Goal: Transaction & Acquisition: Purchase product/service

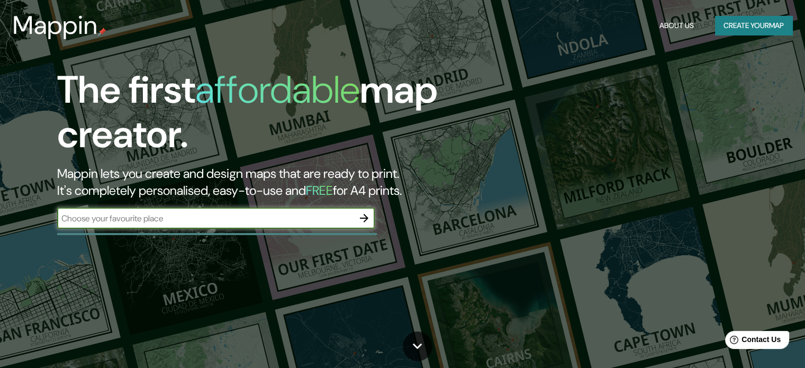
click at [301, 210] on div "The first affordable map creator. Mappin lets you create and design maps that a…" at bounding box center [258, 153] width 483 height 171
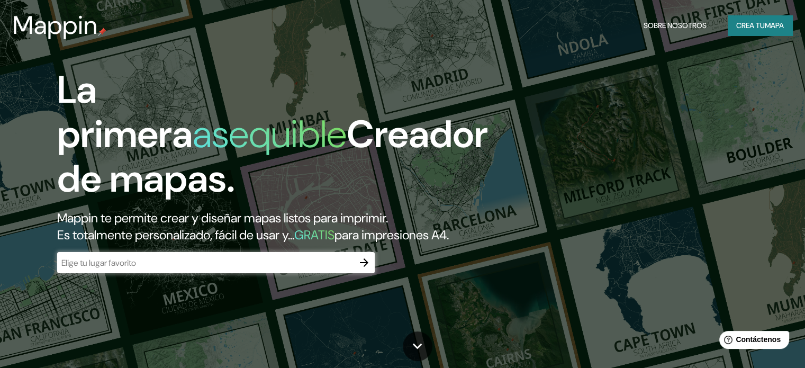
click at [339, 269] on input "text" at bounding box center [205, 263] width 296 height 12
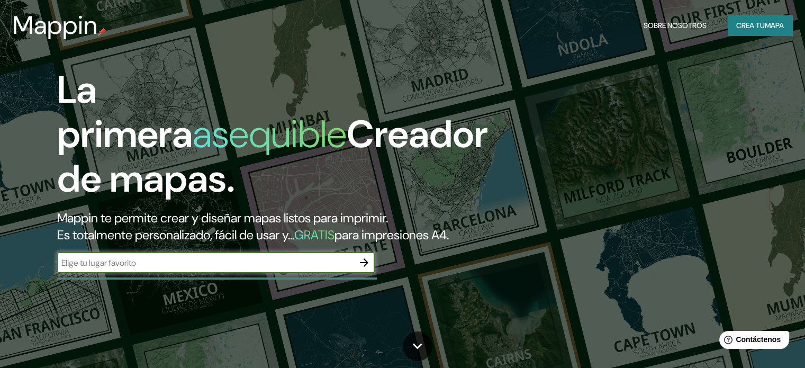
type input "p"
type input "[PERSON_NAME]"
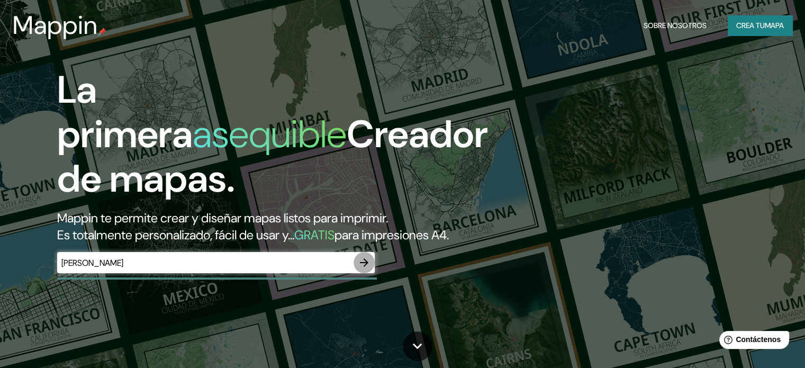
click at [365, 267] on icon "button" at bounding box center [364, 262] width 8 height 8
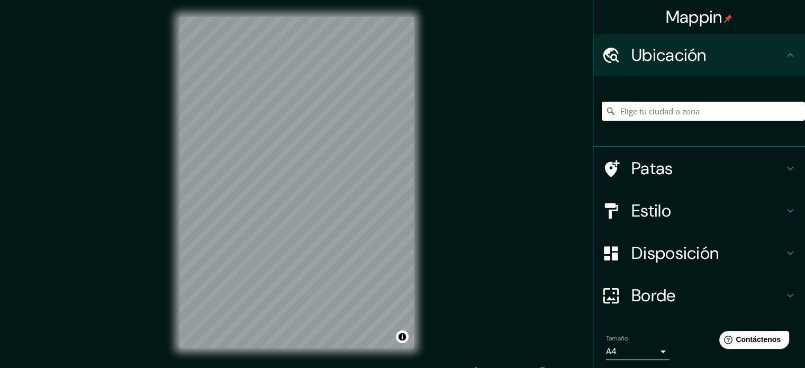
click at [670, 120] on input "Elige tu ciudad o zona" at bounding box center [703, 111] width 203 height 19
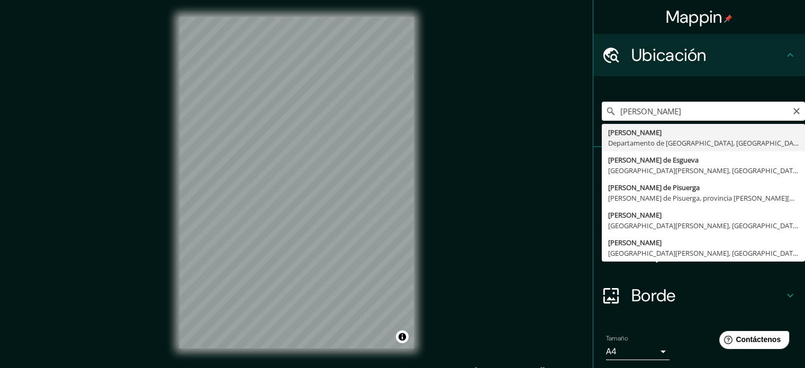
type input "[PERSON_NAME], Departamento de Lambayeque, [GEOGRAPHIC_DATA]"
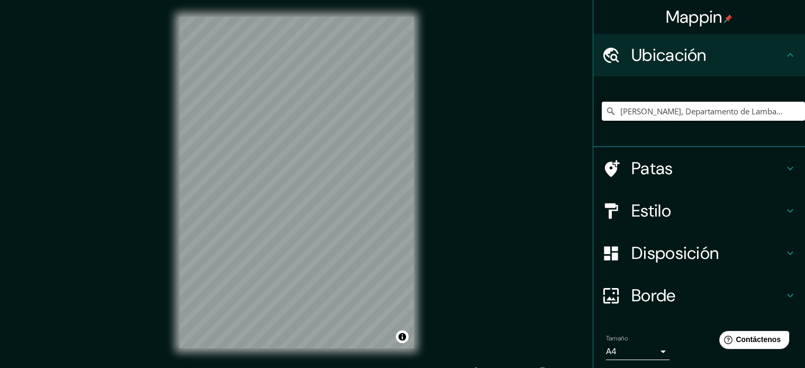
scroll to position [14, 0]
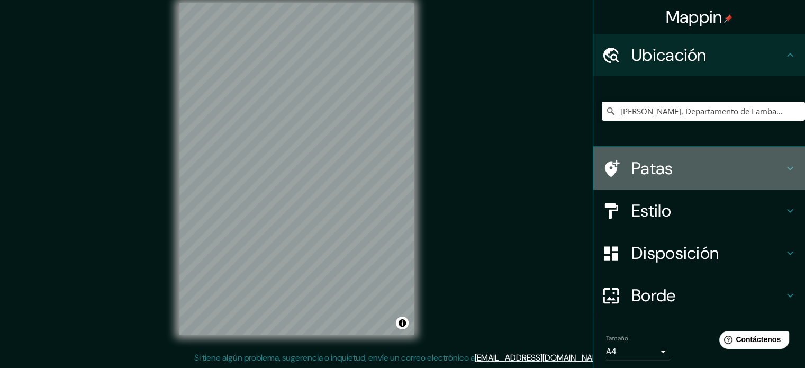
click at [741, 165] on h4 "Patas" at bounding box center [707, 168] width 152 height 21
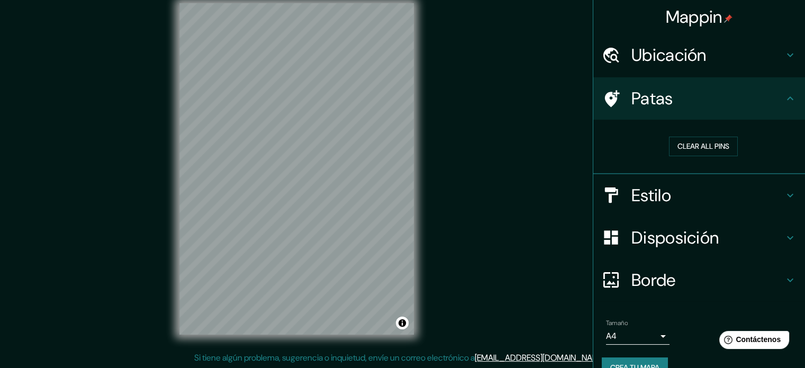
click at [768, 100] on h4 "Patas" at bounding box center [707, 98] width 152 height 21
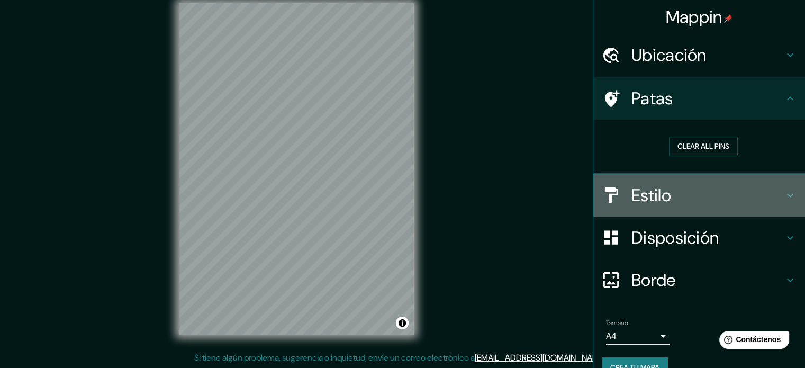
click at [764, 193] on h4 "Estilo" at bounding box center [707, 195] width 152 height 21
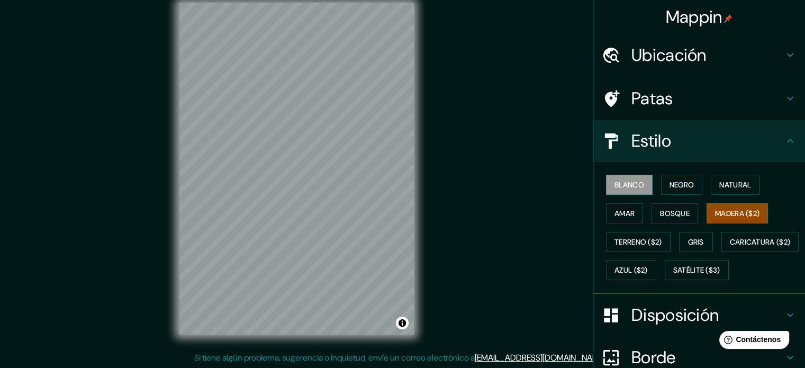
click at [734, 214] on font "Madera ($2)" at bounding box center [737, 213] width 44 height 10
click at [459, 210] on div "Mappin Ubicación [PERSON_NAME], Departamento de [GEOGRAPHIC_DATA], [GEOGRAPHIC_…" at bounding box center [402, 177] width 805 height 382
click at [432, 228] on div "Mappin Ubicación [PERSON_NAME], Departamento de [GEOGRAPHIC_DATA], [GEOGRAPHIC_…" at bounding box center [402, 177] width 805 height 382
click at [177, 114] on div "© Mapbox © OpenStreetMap Improve this map" at bounding box center [296, 168] width 268 height 365
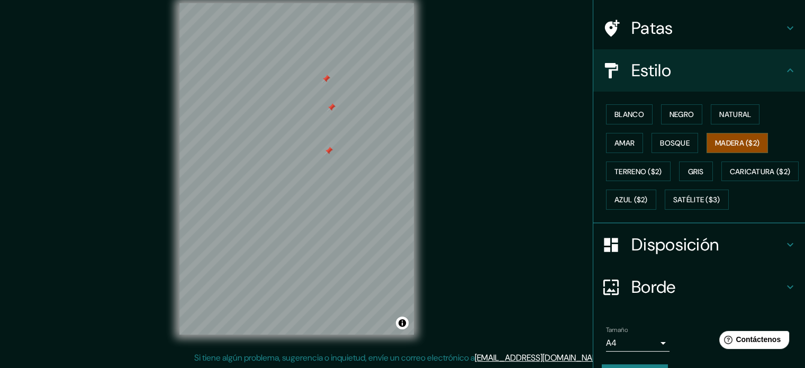
scroll to position [125, 0]
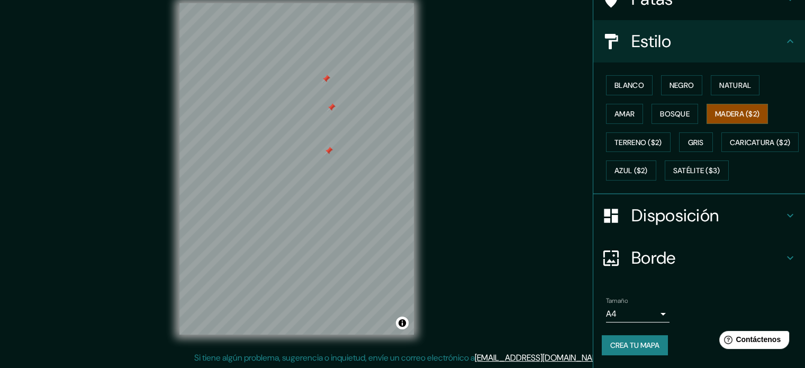
click at [650, 315] on body "Mappin Ubicación [PERSON_NAME], Departamento de [GEOGRAPHIC_DATA], [GEOGRAPHIC_…" at bounding box center [402, 170] width 805 height 368
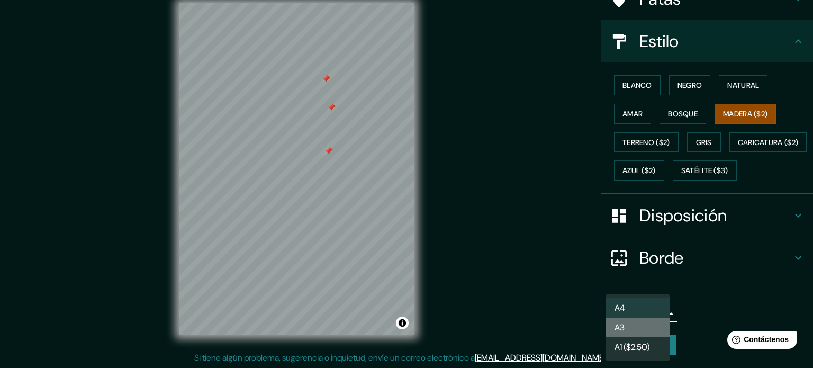
click at [644, 329] on li "A3" at bounding box center [637, 327] width 63 height 20
type input "a4"
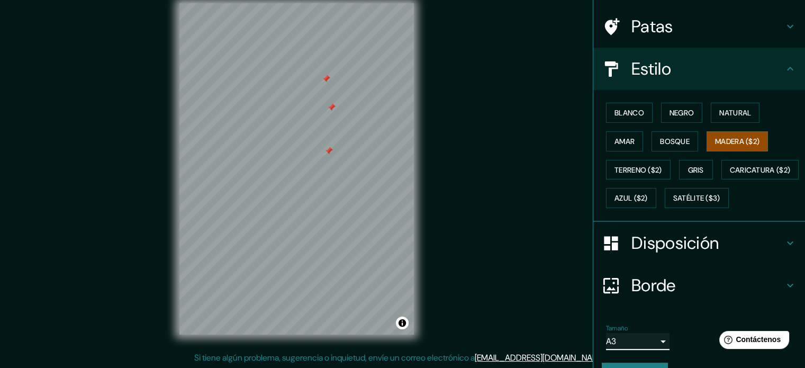
scroll to position [54, 0]
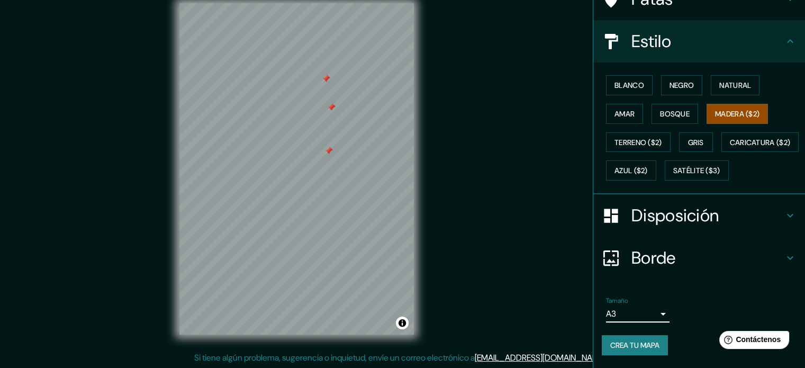
click at [765, 224] on h4 "Disposición" at bounding box center [707, 215] width 152 height 21
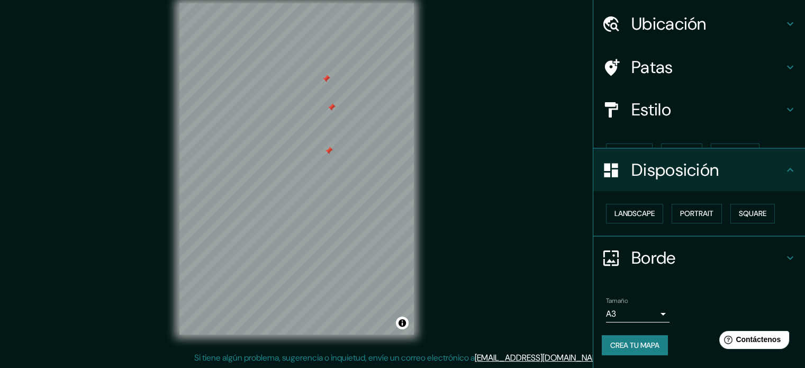
scroll to position [13, 0]
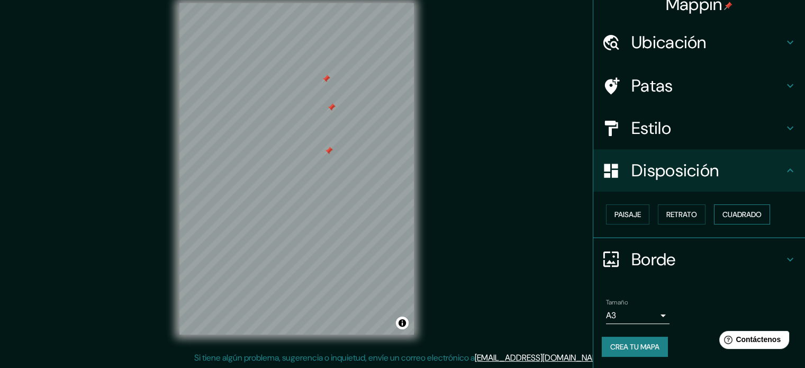
click at [735, 219] on font "Cuadrado" at bounding box center [741, 214] width 39 height 14
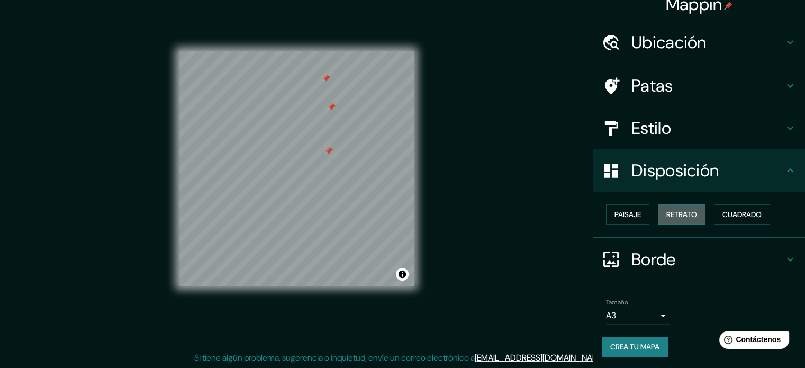
click at [677, 219] on font "Retrato" at bounding box center [681, 214] width 31 height 14
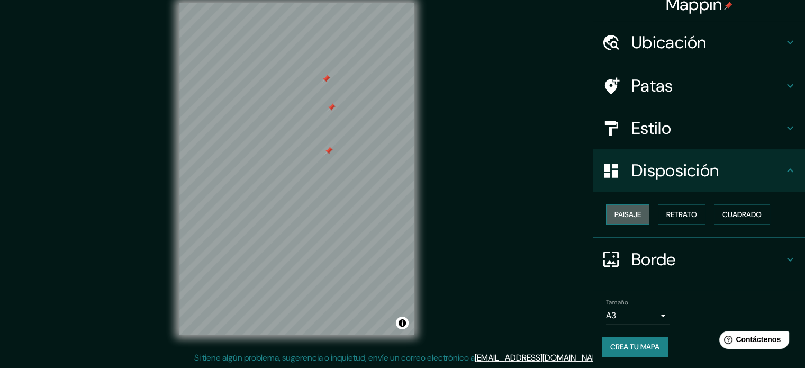
click at [630, 219] on font "Paisaje" at bounding box center [627, 214] width 26 height 14
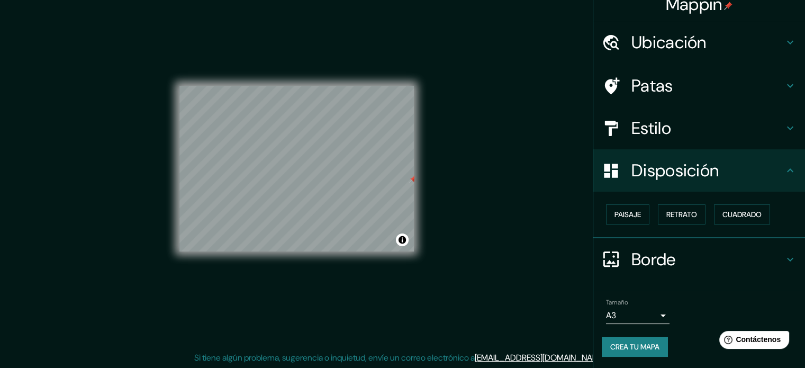
click at [430, 181] on div "© Mapbox © OpenStreetMap Improve this map" at bounding box center [296, 168] width 268 height 365
drag, startPoint x: 372, startPoint y: 261, endPoint x: 630, endPoint y: 215, distance: 261.7
click at [630, 215] on font "Paisaje" at bounding box center [627, 215] width 26 height 10
click at [675, 215] on font "Retrato" at bounding box center [681, 215] width 31 height 10
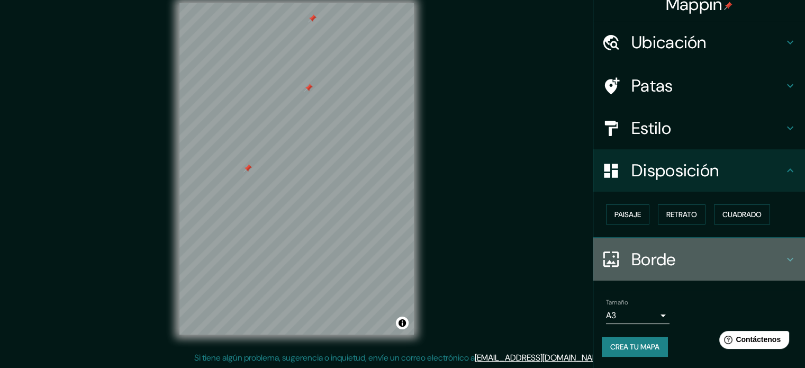
click at [732, 257] on h4 "Borde" at bounding box center [707, 259] width 152 height 21
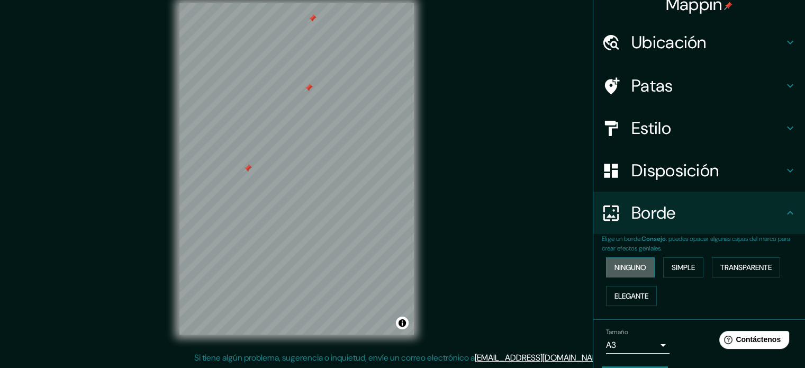
click at [626, 269] on font "Ninguno" at bounding box center [630, 267] width 32 height 10
click at [684, 270] on font "Simple" at bounding box center [682, 267] width 23 height 10
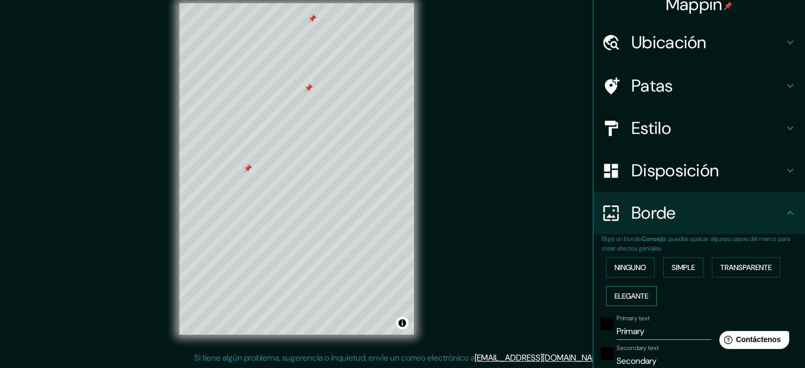
click at [639, 286] on button "Elegante" at bounding box center [631, 296] width 51 height 20
click at [740, 270] on font "Transparente" at bounding box center [745, 267] width 51 height 10
click at [629, 270] on font "Ninguno" at bounding box center [630, 267] width 32 height 14
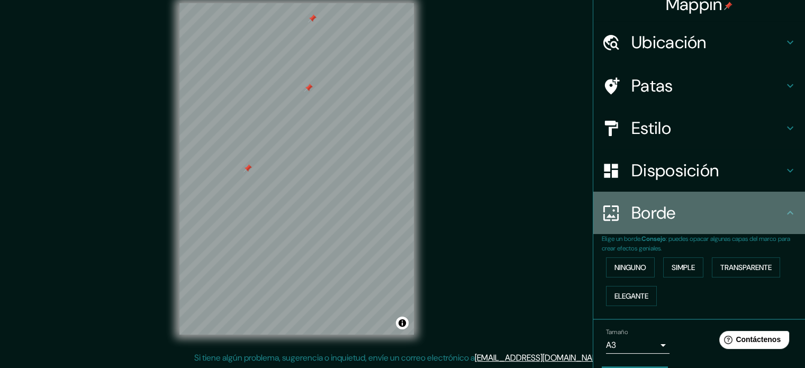
click at [756, 221] on h4 "Borde" at bounding box center [707, 212] width 152 height 21
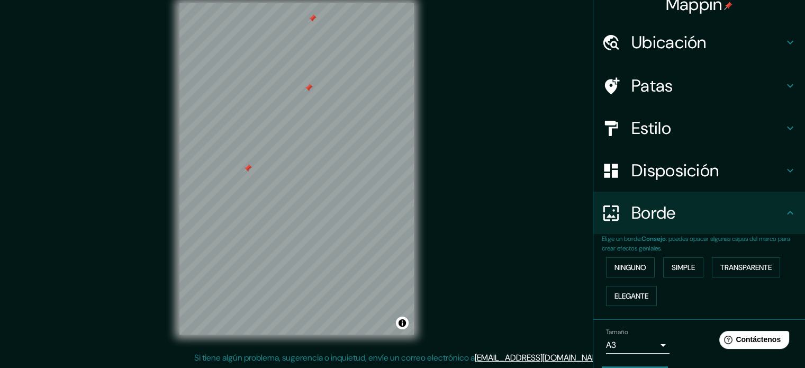
scroll to position [42, 0]
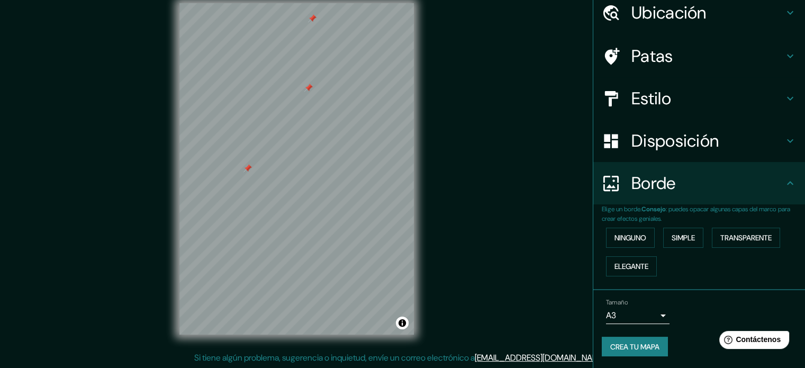
click at [698, 316] on div "Tamaño A3 a4" at bounding box center [699, 311] width 195 height 34
click at [753, 143] on h4 "Disposición" at bounding box center [707, 140] width 152 height 21
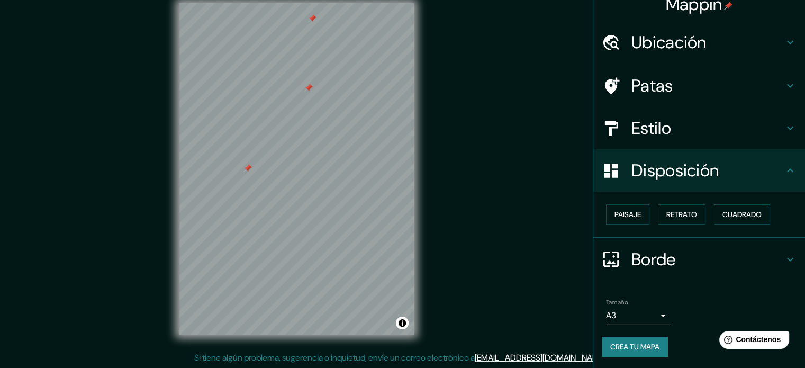
scroll to position [13, 0]
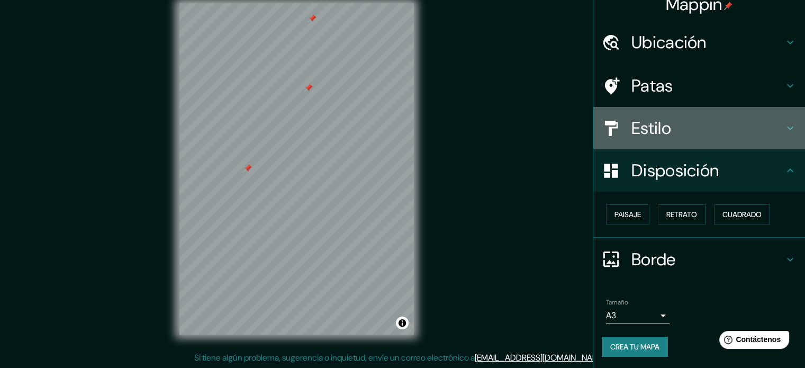
click at [717, 136] on h4 "Estilo" at bounding box center [707, 127] width 152 height 21
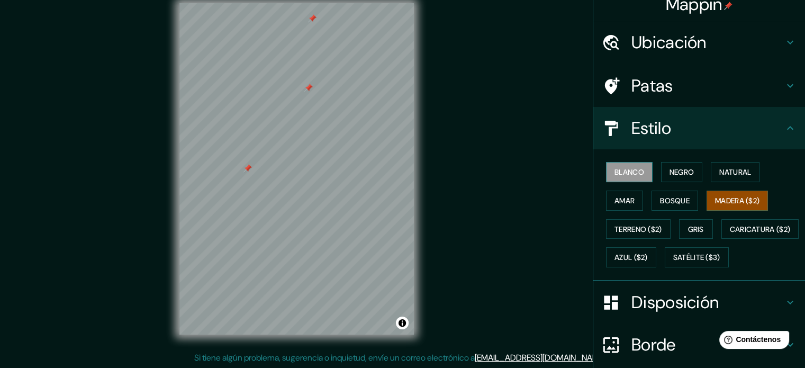
click at [626, 177] on font "Blanco" at bounding box center [629, 172] width 30 height 14
click at [724, 173] on font "Natural" at bounding box center [735, 172] width 32 height 10
click at [717, 202] on font "Madera ($2)" at bounding box center [737, 201] width 44 height 10
click at [451, 213] on div "Mappin Ubicación [PERSON_NAME], Departamento de [GEOGRAPHIC_DATA], [GEOGRAPHIC_…" at bounding box center [402, 177] width 805 height 382
